Goal: Ask a question

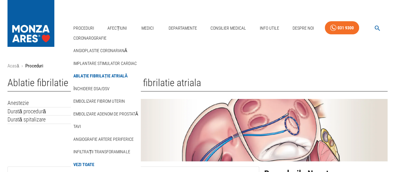
click at [100, 74] on link "Ablație fibrilație atrială" at bounding box center [100, 76] width 57 height 10
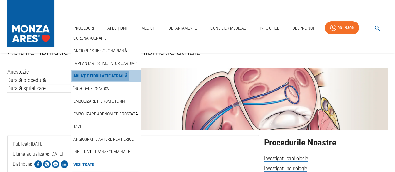
click at [102, 75] on link "Ablație fibrilație atrială" at bounding box center [100, 76] width 57 height 10
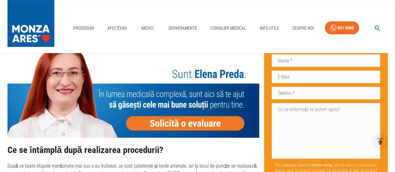
scroll to position [1248, 0]
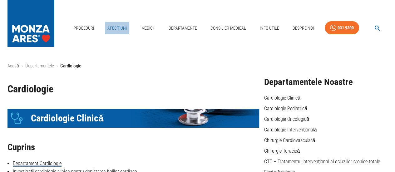
click at [121, 28] on link "Afecțiuni" at bounding box center [117, 28] width 24 height 13
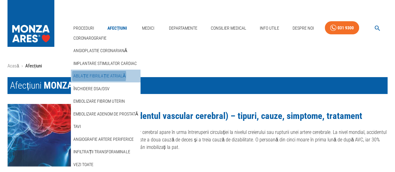
click at [92, 75] on link "Ablație fibrilație atrială" at bounding box center [99, 76] width 55 height 10
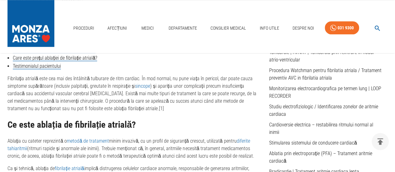
scroll to position [218, 0]
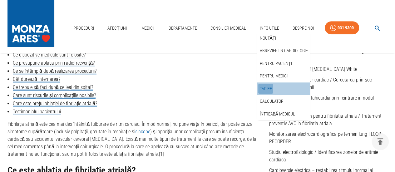
click at [267, 88] on link "Tarife" at bounding box center [265, 89] width 15 height 10
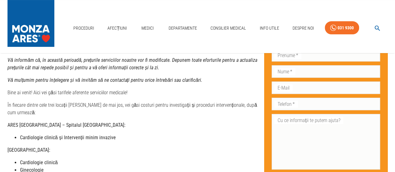
scroll to position [31, 0]
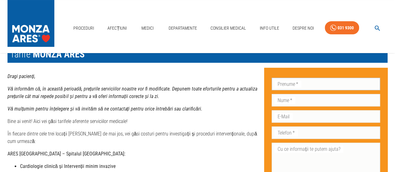
click at [295, 83] on input "Prenume   *" at bounding box center [325, 84] width 108 height 12
type input "Dindirica"
click at [293, 96] on input "Nume   *" at bounding box center [325, 100] width 108 height 12
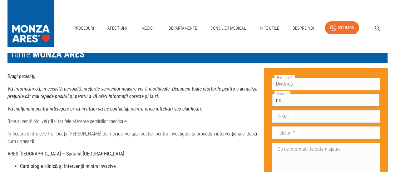
type input "m"
type input "<"
type input "[PERSON_NAME]"
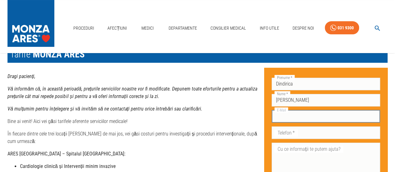
click at [298, 115] on input "E-Mail" at bounding box center [325, 116] width 108 height 12
type input "[EMAIL_ADDRESS][DOMAIN_NAME]"
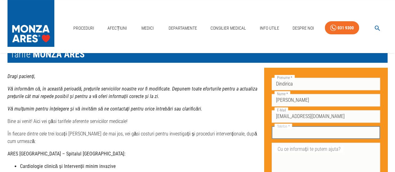
click at [298, 134] on input "Telefon   *" at bounding box center [325, 132] width 108 height 12
type input "0767 161 171"
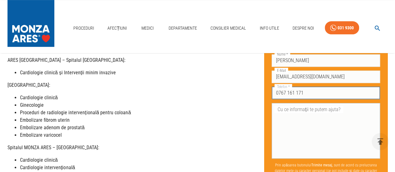
scroll to position [94, 0]
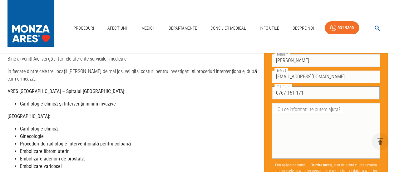
click at [312, 121] on textarea "Cu ce informații te putem ajuta?" at bounding box center [325, 131] width 99 height 50
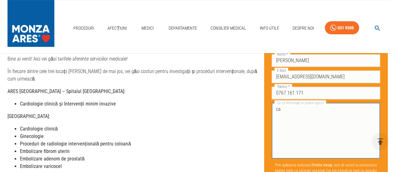
type textarea "c"
click at [308, 109] on textarea "Care este costul pentru procedura ablatie?" at bounding box center [325, 131] width 99 height 50
click at [307, 109] on textarea "Care este costul pentru procedura ablatie?" at bounding box center [325, 131] width 99 height 50
drag, startPoint x: 309, startPoint y: 110, endPoint x: 332, endPoint y: 109, distance: 22.5
click at [331, 109] on textarea "Care este costul pentru procedura ablatie?" at bounding box center [325, 131] width 99 height 50
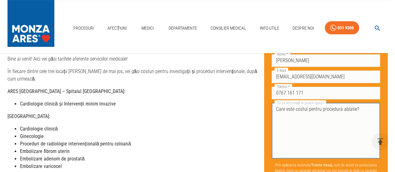
click at [301, 112] on textarea "Care este costul pentru procedura ablatie?" at bounding box center [325, 131] width 99 height 50
click at [307, 110] on textarea "Care este costul pentru procedura ablatie?" at bounding box center [325, 131] width 99 height 50
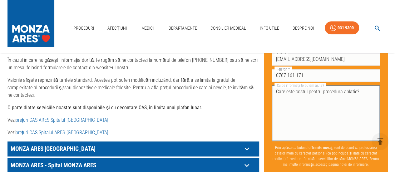
scroll to position [374, 0]
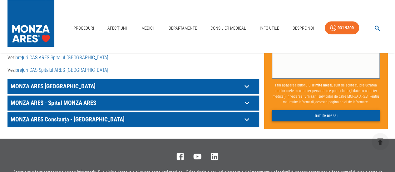
type textarea "Care este costul pentru procedura ablatie?"
click at [329, 109] on button "Trimite mesaj" at bounding box center [325, 115] width 108 height 12
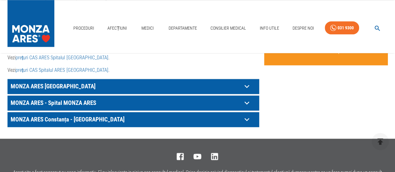
click at [246, 98] on icon at bounding box center [247, 103] width 10 height 10
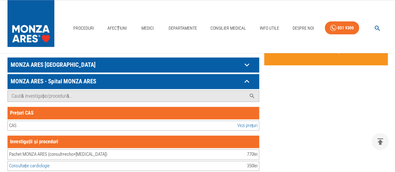
scroll to position [405, 0]
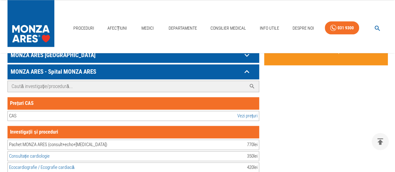
click at [75, 81] on input "Caută investigație/procedură..." at bounding box center [127, 86] width 238 height 11
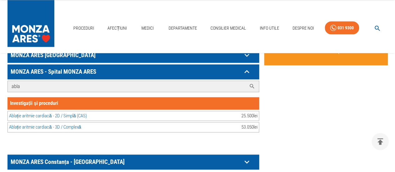
type input "abla"
click at [77, 113] on link "Ablație aritmie cardiacă - 2D / Simplă (CAS)" at bounding box center [48, 116] width 78 height 6
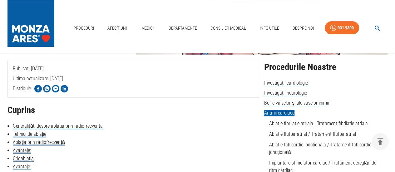
scroll to position [62, 0]
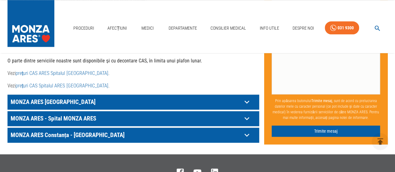
scroll to position [312, 0]
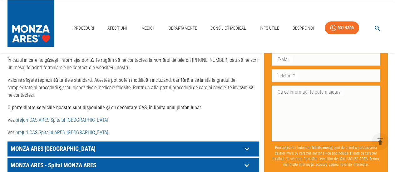
click at [250, 160] on icon at bounding box center [247, 165] width 10 height 10
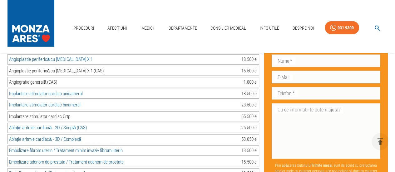
scroll to position [904, 0]
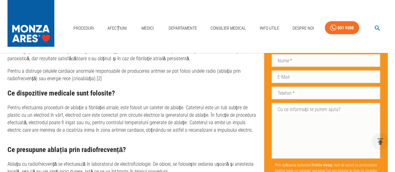
scroll to position [218, 0]
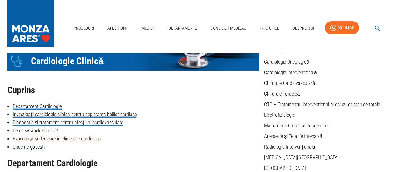
scroll to position [94, 0]
